Goal: Task Accomplishment & Management: Manage account settings

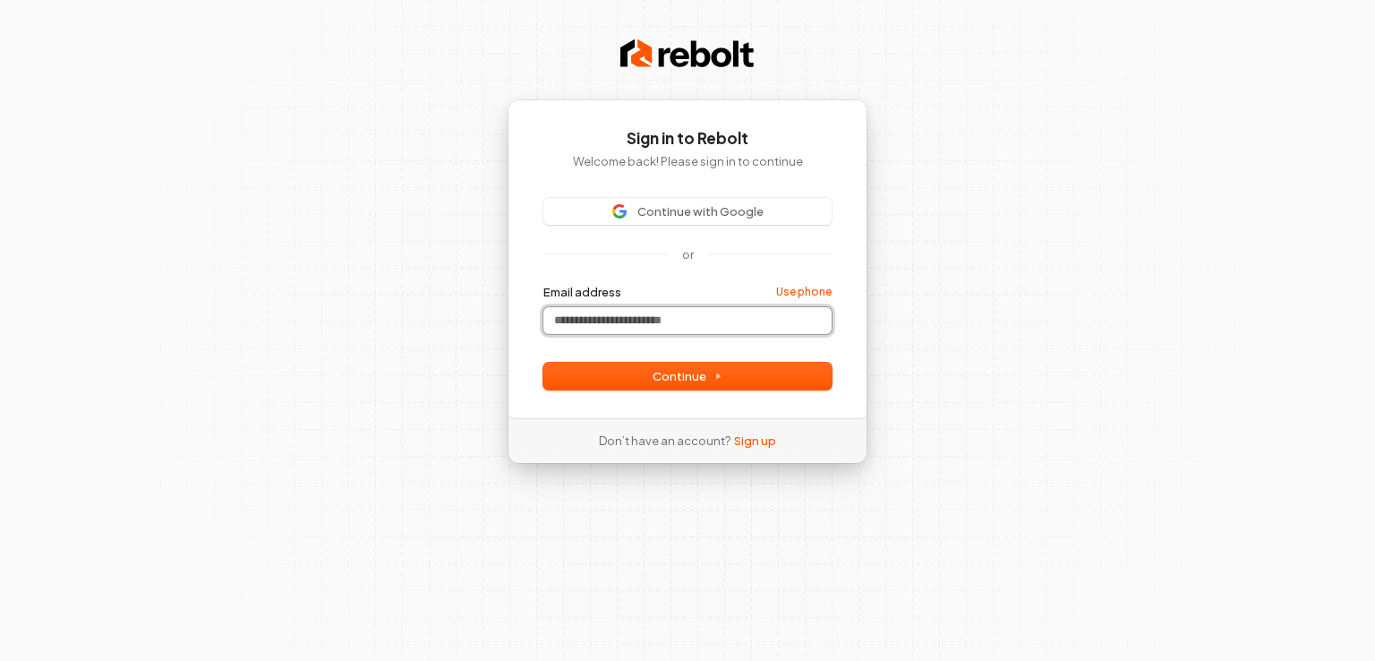
click at [605, 319] on input "Email address" at bounding box center [687, 320] width 288 height 27
click at [681, 376] on span "Continue" at bounding box center [688, 376] width 70 height 16
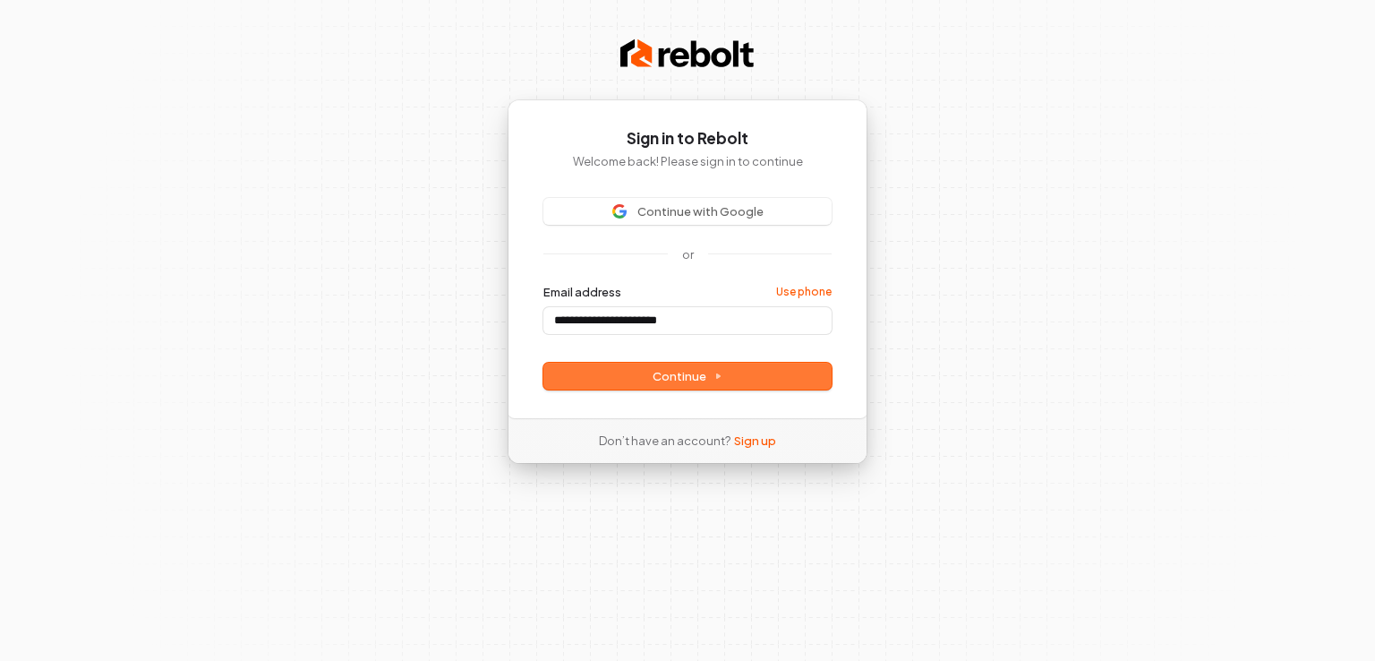
type input "**********"
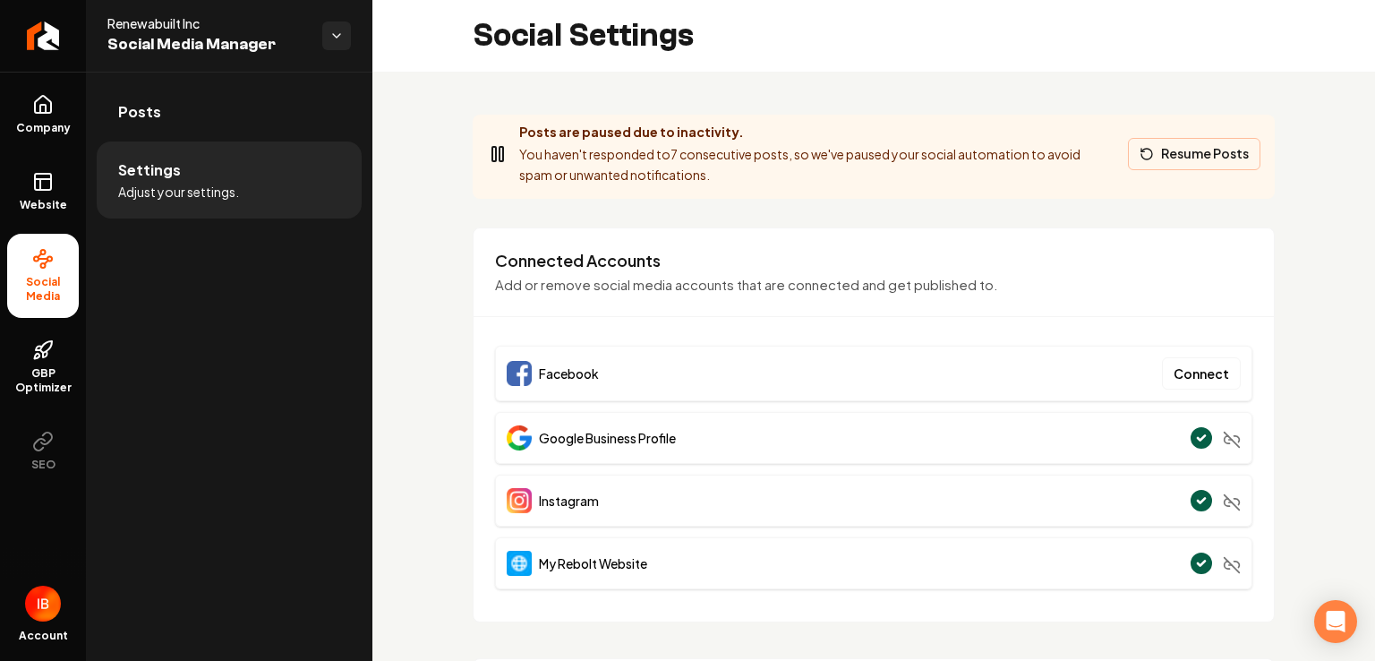
click at [1179, 152] on button "Resume Posts" at bounding box center [1194, 154] width 133 height 32
